Goal: Transaction & Acquisition: Purchase product/service

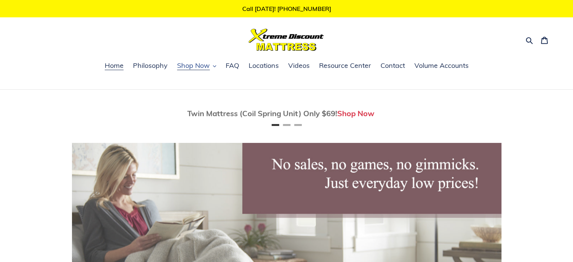
click at [208, 64] on span "Shop Now" at bounding box center [193, 65] width 33 height 9
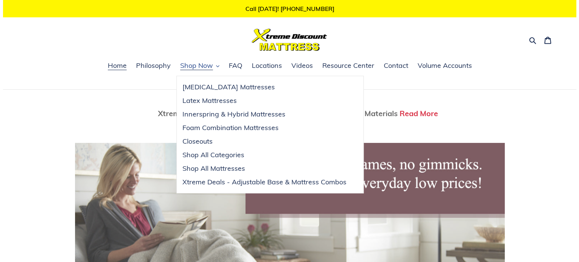
scroll to position [0, 860]
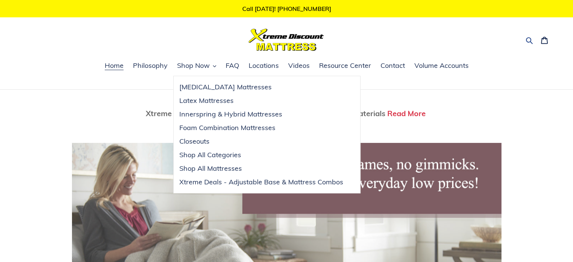
click at [530, 41] on icon "button" at bounding box center [529, 40] width 7 height 7
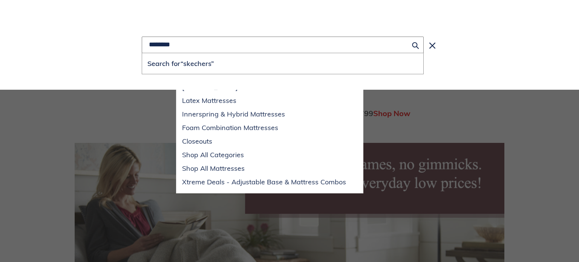
scroll to position [0, 430]
type input "********"
click at [142, 53] on button "Search for “skechers”" at bounding box center [282, 63] width 281 height 21
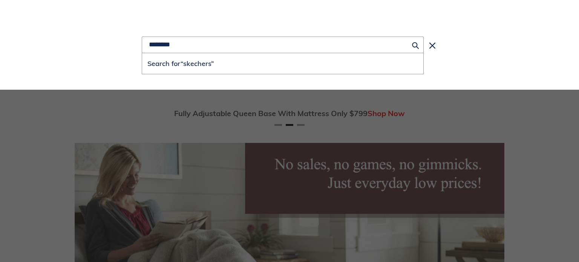
scroll to position [0, 728]
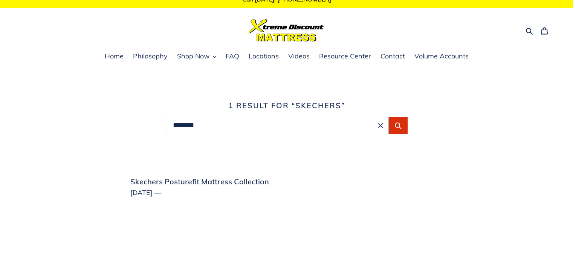
scroll to position [15, 0]
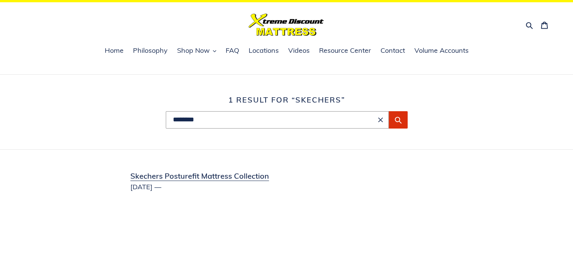
click at [241, 176] on link "Skechers Posturefit Mattress Collection" at bounding box center [286, 180] width 411 height 21
click at [197, 50] on span "Shop Now" at bounding box center [193, 50] width 33 height 9
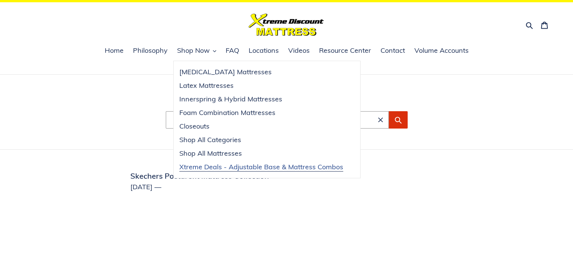
click at [210, 165] on span "Xtreme Deals - Adjustable Base & Mattress Combos" at bounding box center [261, 166] width 164 height 9
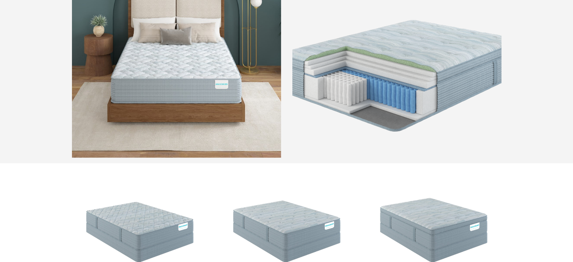
scroll to position [431, 0]
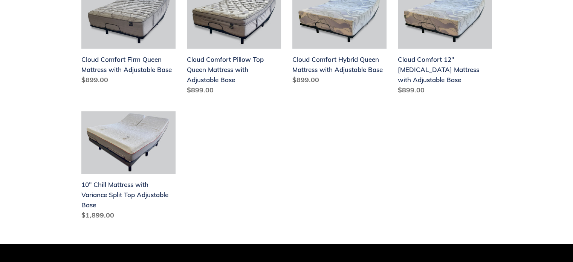
scroll to position [381, 0]
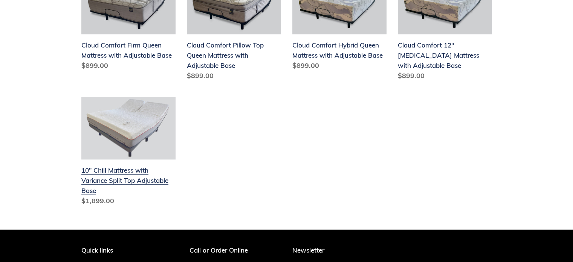
click at [118, 161] on link "10" Chill Mattress with Variance Split Top Adjustable Base" at bounding box center [128, 153] width 94 height 112
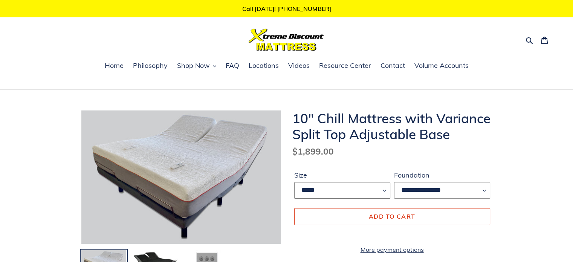
click at [385, 191] on select "*****" at bounding box center [342, 190] width 96 height 17
click at [483, 190] on select "**********" at bounding box center [442, 190] width 96 height 17
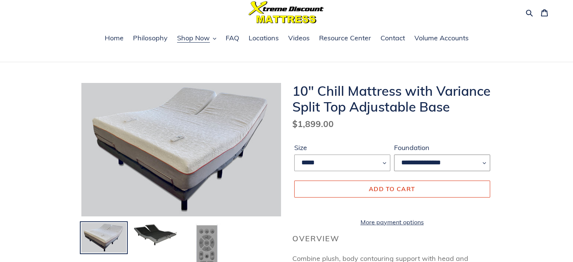
scroll to position [20, 0]
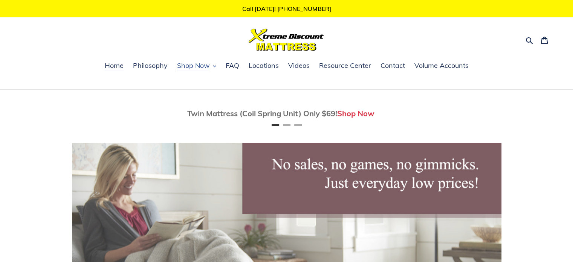
click at [189, 66] on span "Shop Now" at bounding box center [193, 65] width 33 height 9
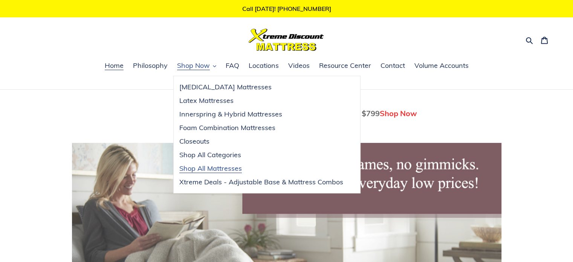
scroll to position [0, 430]
click at [277, 185] on span "Xtreme Deals - Adjustable Base & Mattress Combos" at bounding box center [261, 182] width 164 height 9
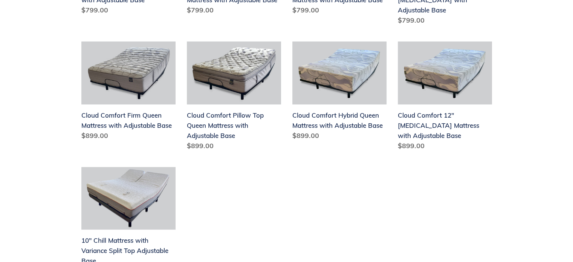
scroll to position [336, 0]
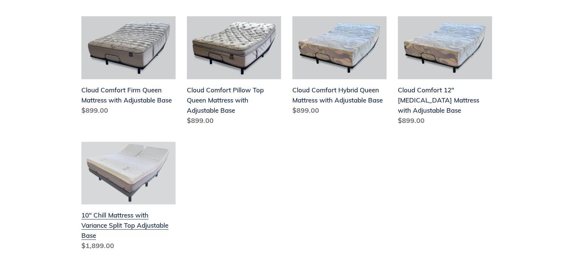
click at [116, 205] on link "10" Chill Mattress with Variance Split Top Adjustable Base" at bounding box center [128, 198] width 94 height 112
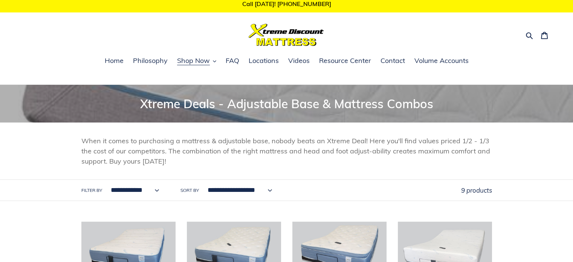
scroll to position [0, 0]
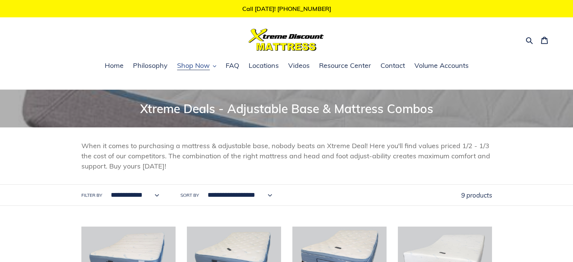
click at [200, 65] on span "Shop Now" at bounding box center [193, 65] width 33 height 9
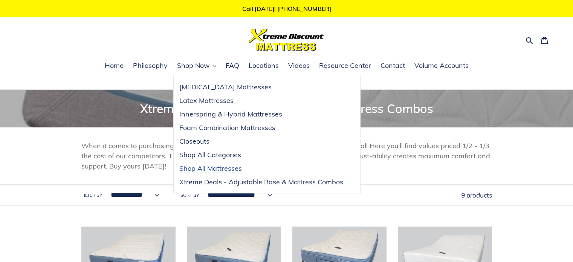
click at [204, 167] on span "Shop All Mattresses" at bounding box center [210, 168] width 63 height 9
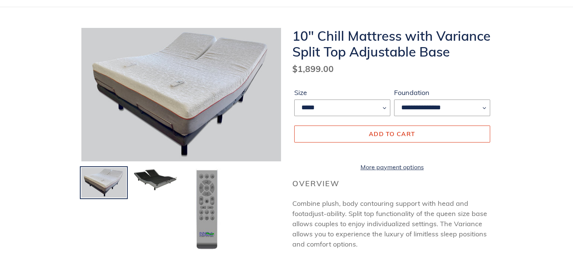
scroll to position [86, 0]
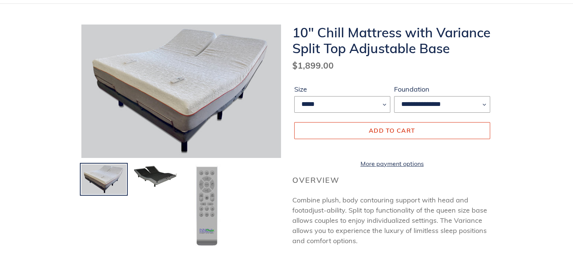
click at [216, 192] on img at bounding box center [207, 206] width 29 height 84
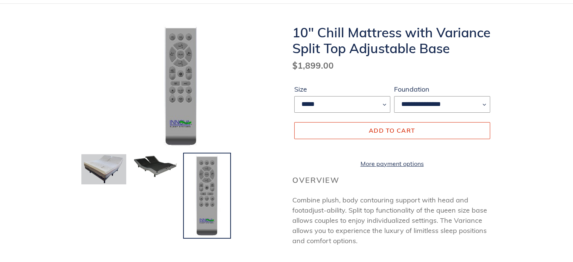
click at [204, 169] on img at bounding box center [207, 195] width 29 height 84
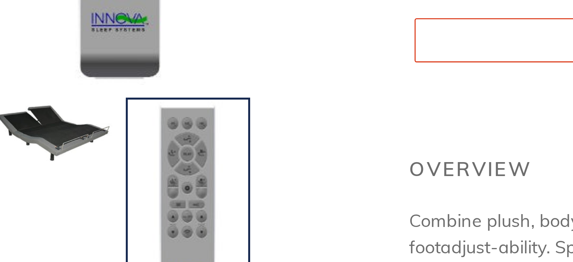
scroll to position [78, 0]
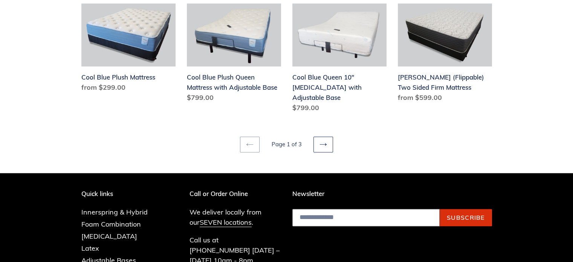
scroll to position [1023, 0]
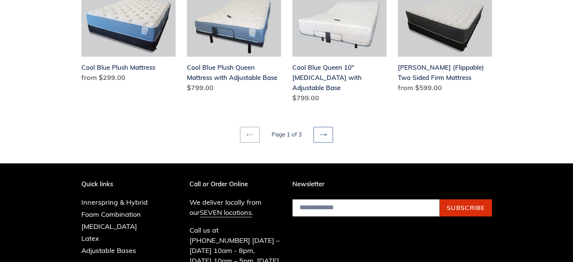
click at [329, 127] on link "Next page" at bounding box center [324, 135] width 20 height 16
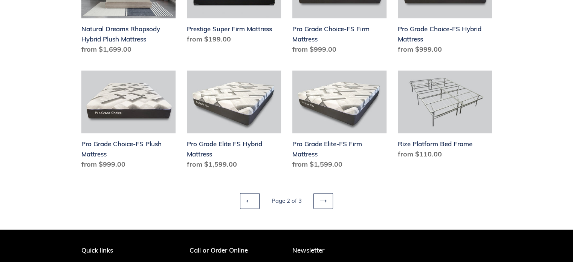
scroll to position [968, 0]
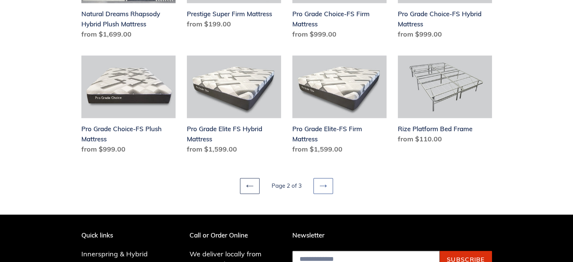
click at [324, 182] on icon at bounding box center [324, 186] width 8 height 8
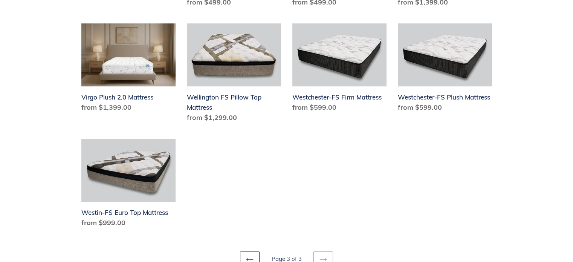
scroll to position [541, 0]
